Goal: Transaction & Acquisition: Purchase product/service

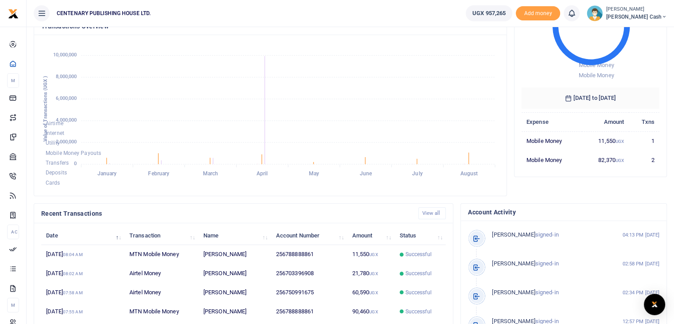
scroll to position [124, 0]
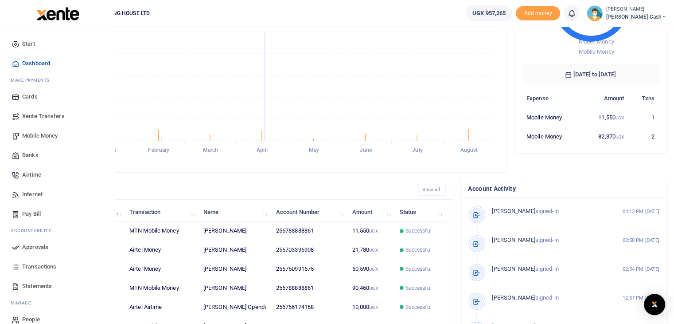
click at [33, 135] on span "Mobile Money" at bounding box center [39, 135] width 35 height 9
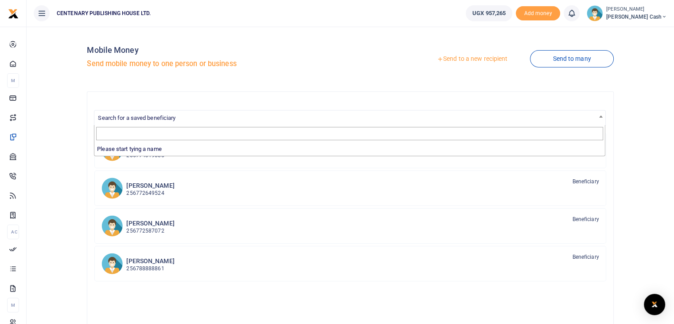
click at [145, 117] on span "Search for a saved beneficiary" at bounding box center [137, 117] width 78 height 7
type input "k"
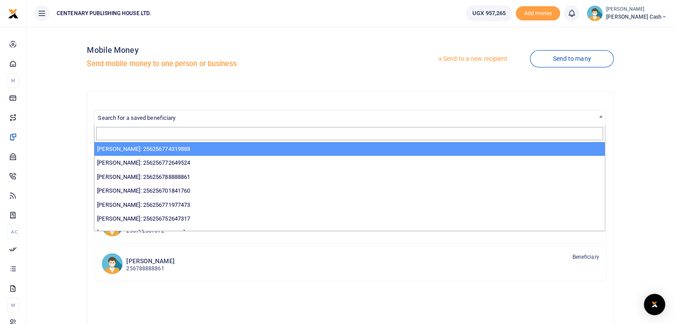
click at [482, 60] on link "Send to a new recipient" at bounding box center [472, 59] width 116 height 16
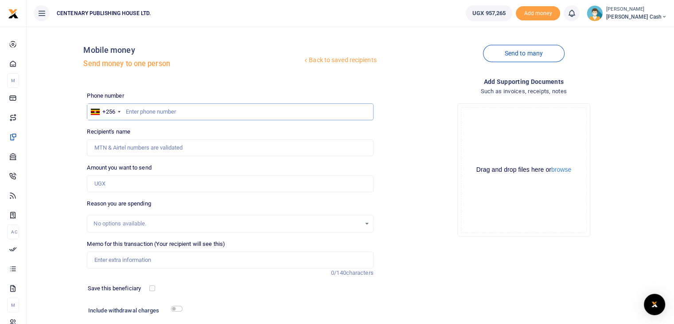
click at [126, 111] on input "text" at bounding box center [230, 111] width 286 height 17
type input "762464720"
type input "Kakuru Asimwe"
type input "762464720"
click at [174, 185] on input "Amount you want to send" at bounding box center [230, 183] width 286 height 17
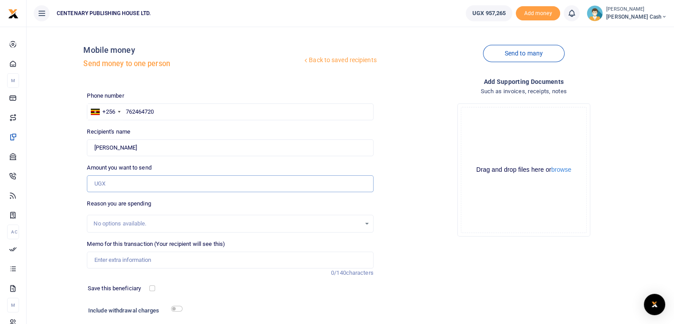
type input "10,000"
click at [127, 259] on input "Memo for this transaction (Your recipient will see this)" at bounding box center [230, 259] width 286 height 17
type input "Newspapers for 1 week"
click at [156, 286] on div at bounding box center [178, 288] width 47 height 9
click at [152, 289] on input "checkbox" at bounding box center [152, 288] width 6 height 6
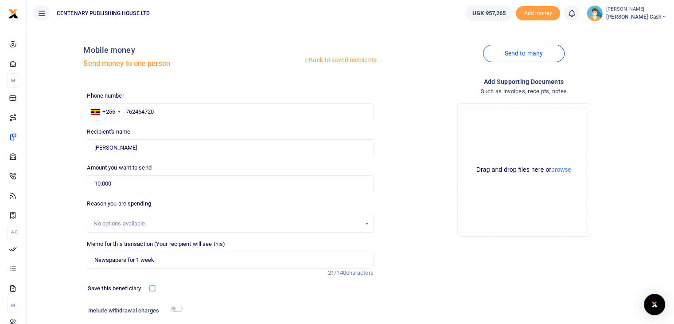
checkbox input "true"
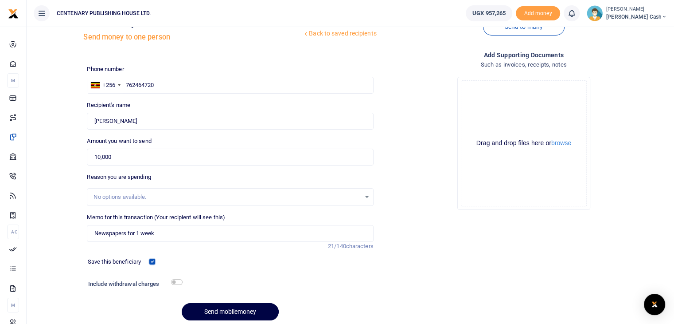
scroll to position [35, 0]
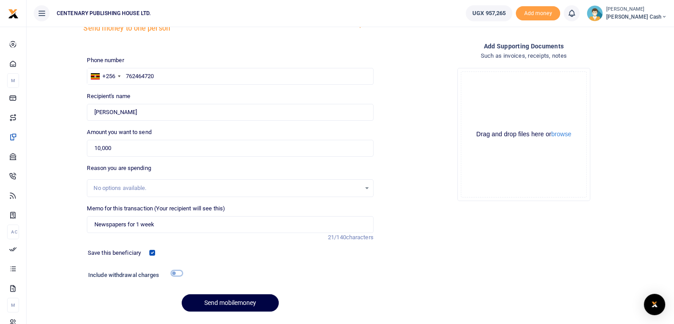
click at [177, 273] on input "checkbox" at bounding box center [177, 273] width 12 height 6
checkbox input "true"
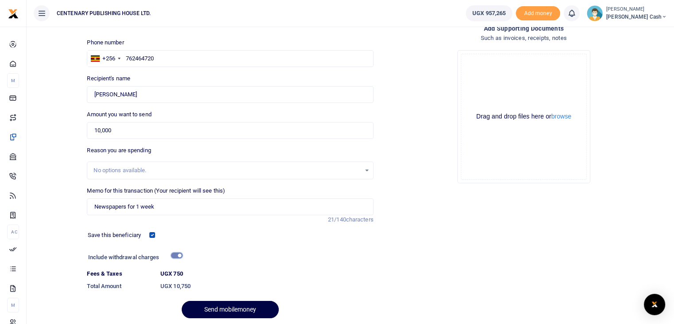
scroll to position [85, 0]
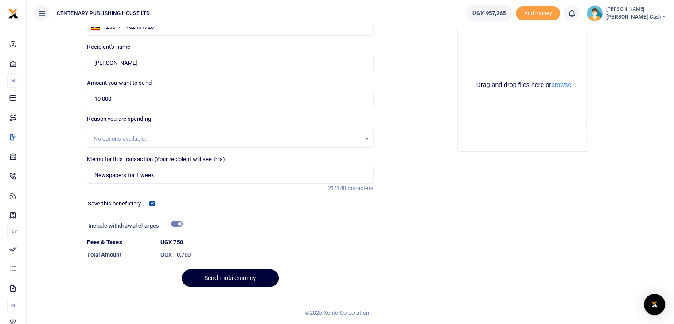
click at [253, 283] on button "Send mobilemoney" at bounding box center [230, 277] width 97 height 17
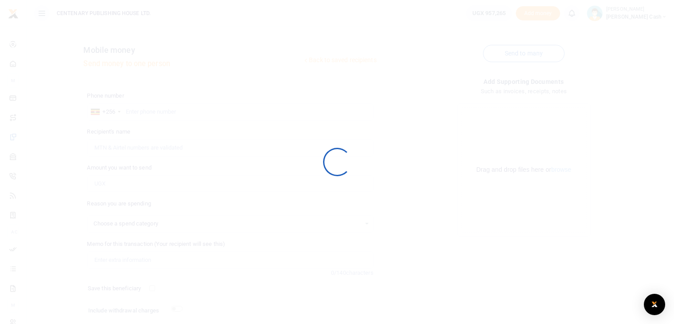
scroll to position [60, 0]
select select
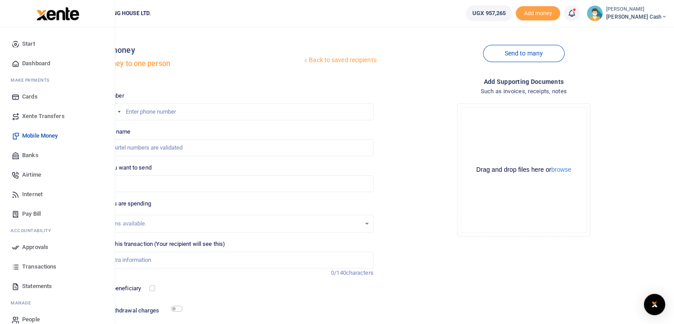
click at [40, 63] on span "Dashboard" at bounding box center [36, 63] width 28 height 9
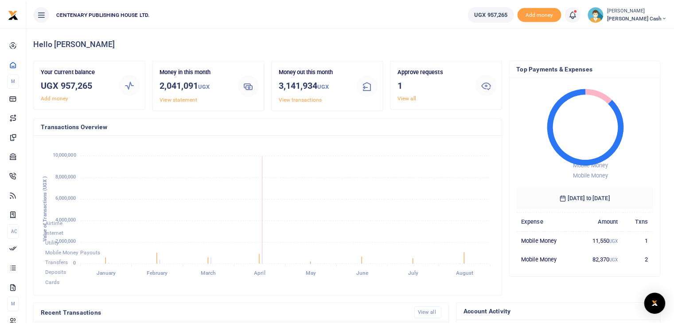
scroll to position [7, 7]
